Goal: Use online tool/utility: Use online tool/utility

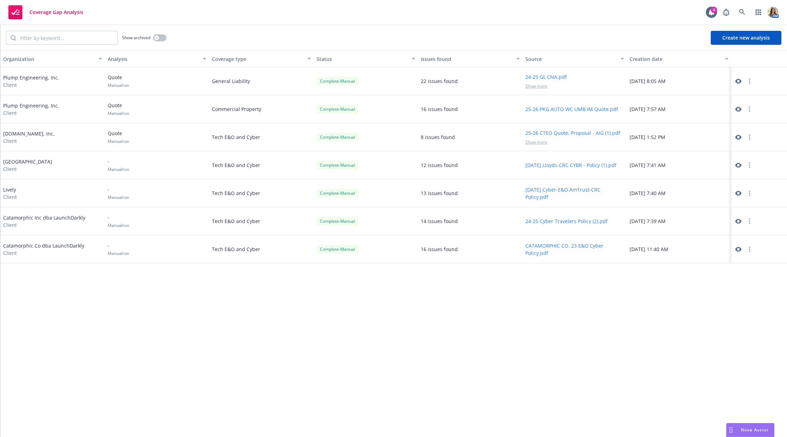
click at [738, 79] on icon at bounding box center [738, 81] width 6 height 5
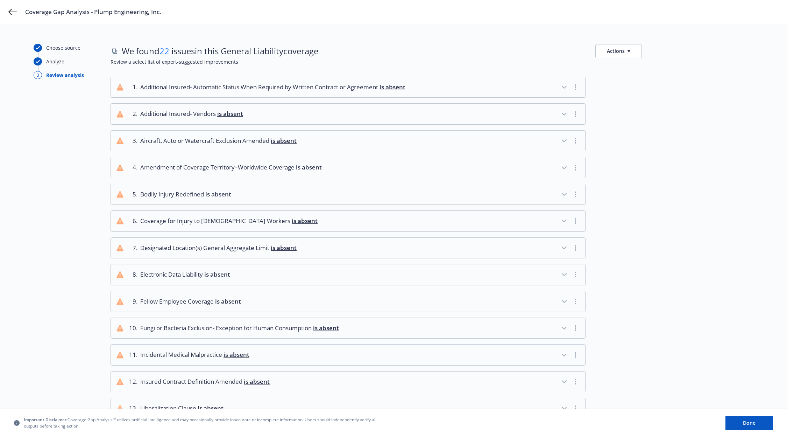
click at [562, 87] on icon "button" at bounding box center [564, 87] width 8 height 8
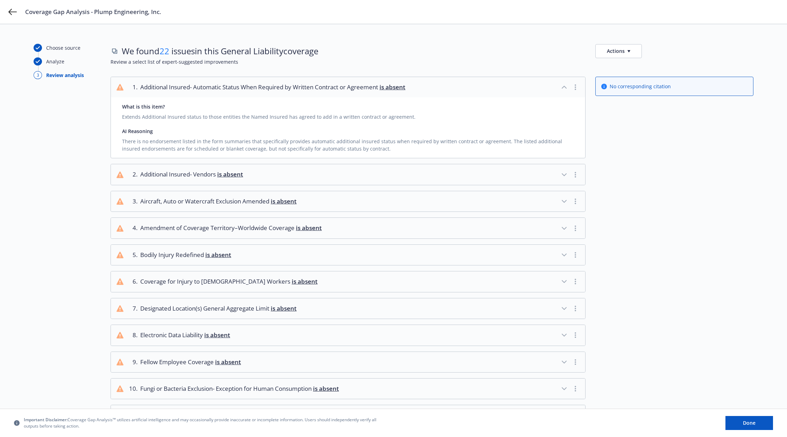
click at [562, 86] on icon "button" at bounding box center [564, 87] width 8 height 8
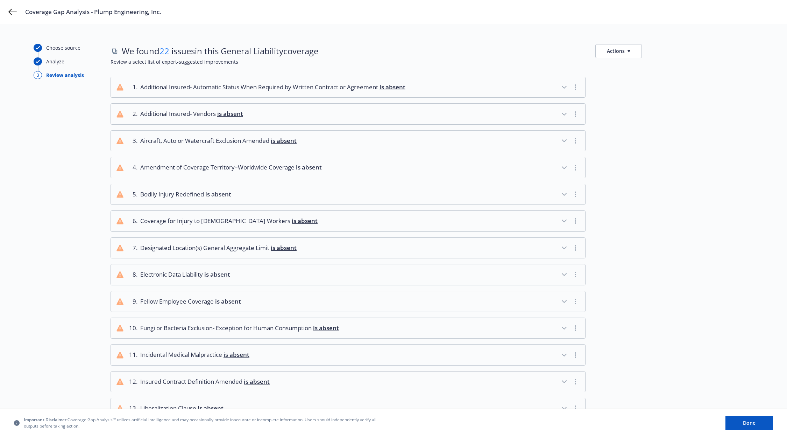
click at [564, 112] on icon "button" at bounding box center [564, 114] width 8 height 8
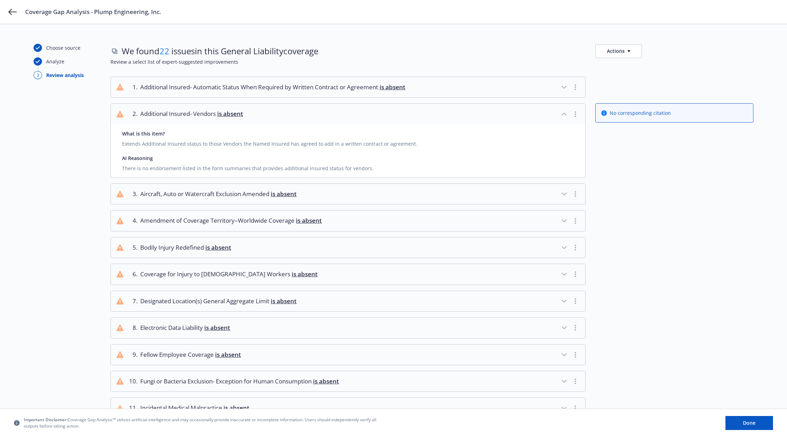
click at [564, 113] on icon "button" at bounding box center [564, 114] width 4 height 2
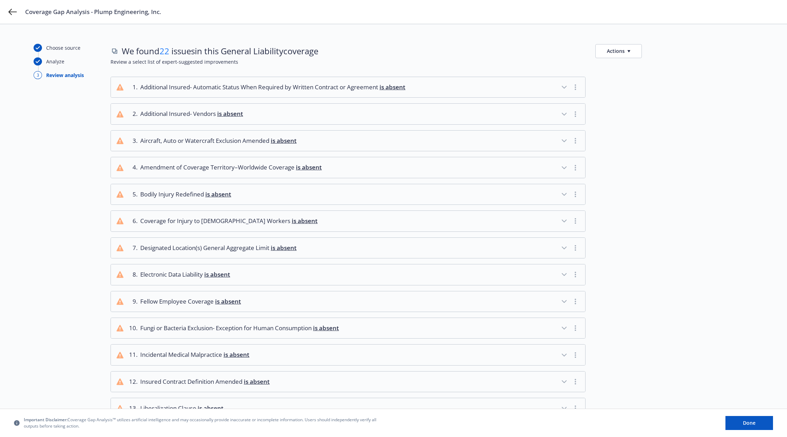
click at [563, 136] on icon "button" at bounding box center [564, 140] width 8 height 8
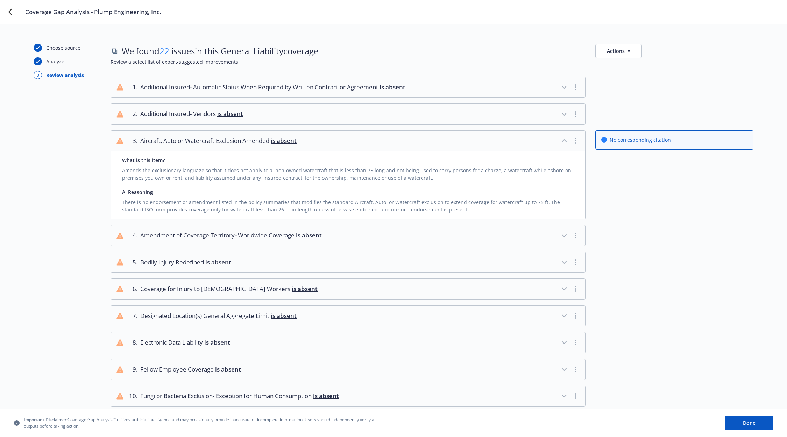
click at [563, 136] on icon "button" at bounding box center [564, 140] width 8 height 8
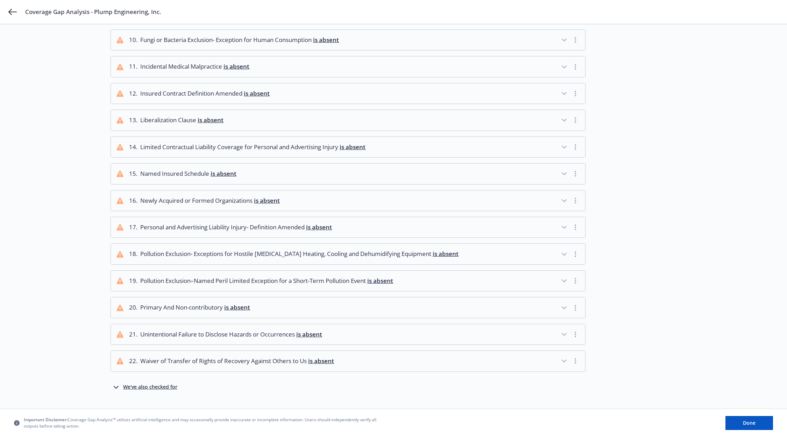
scroll to position [297, 0]
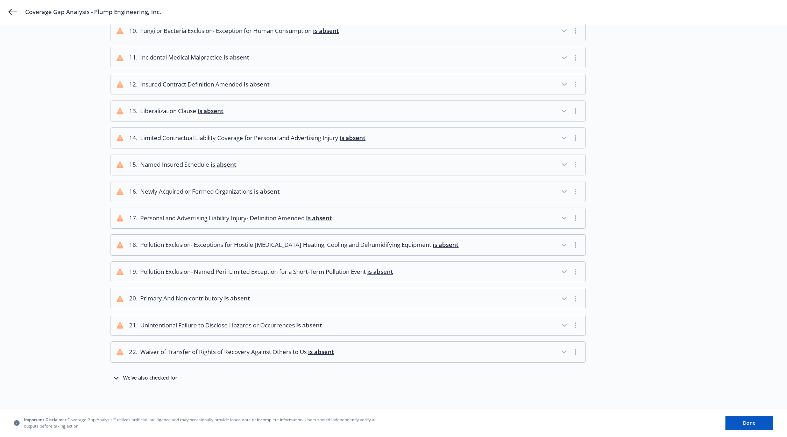
click at [144, 374] on div "We've also checked for" at bounding box center [150, 378] width 54 height 8
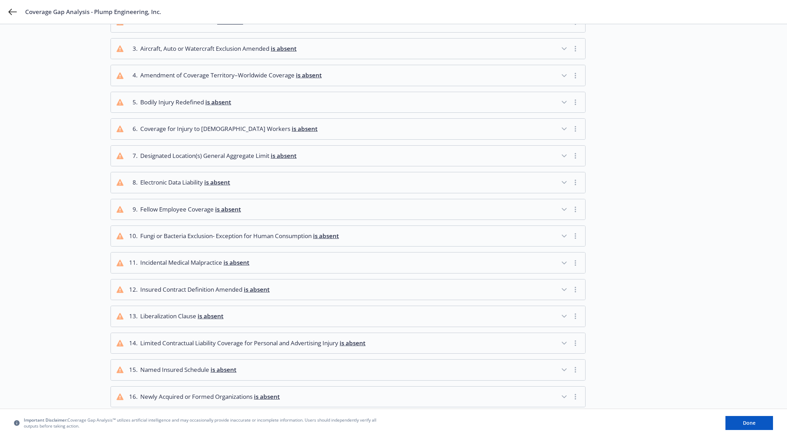
scroll to position [0, 0]
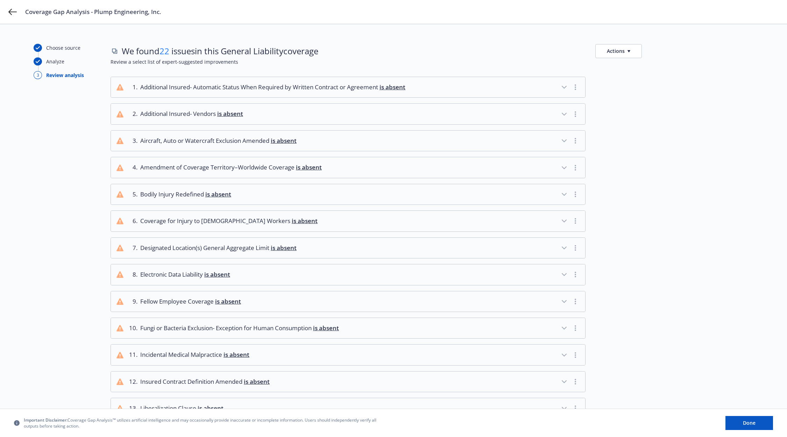
click at [606, 49] on button "Actions" at bounding box center [618, 51] width 47 height 14
click at [735, 425] on button "Done" at bounding box center [750, 423] width 48 height 14
